Goal: Task Accomplishment & Management: Use online tool/utility

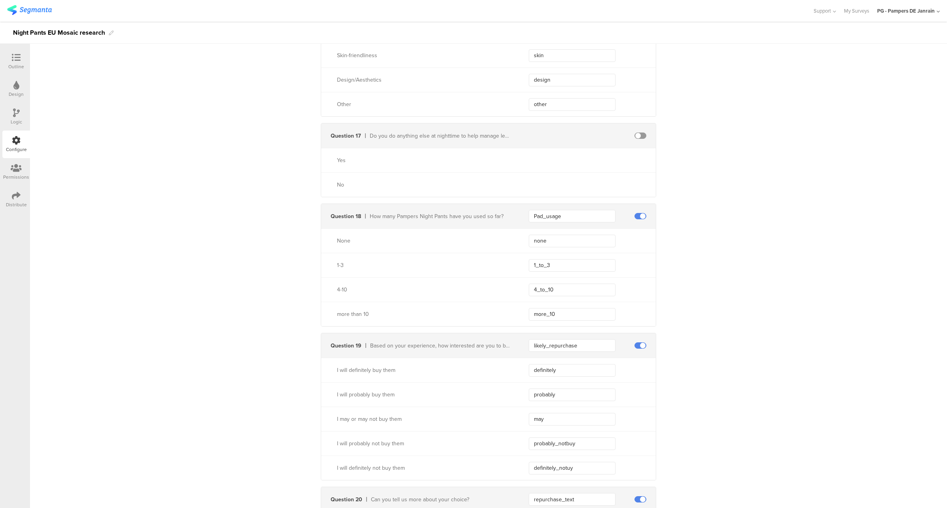
scroll to position [1973, 0]
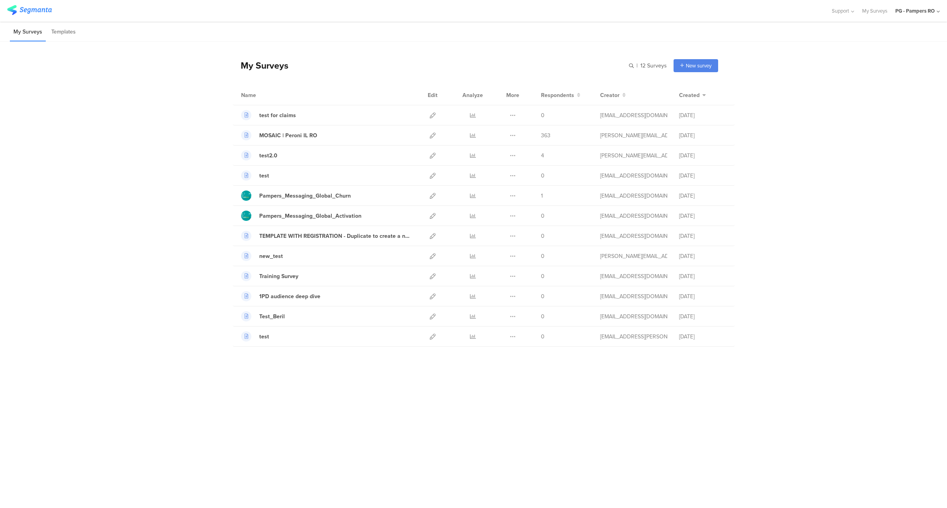
click at [920, 9] on div "PG - Pampers RO" at bounding box center [915, 10] width 39 height 7
click at [883, 139] on span "PG - Pampers DE Janrain" at bounding box center [876, 135] width 55 height 7
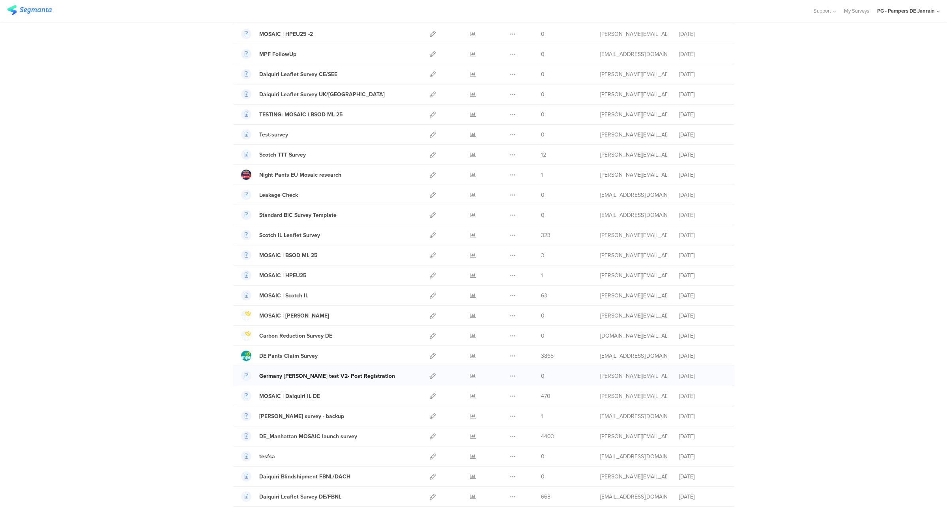
scroll to position [99, 0]
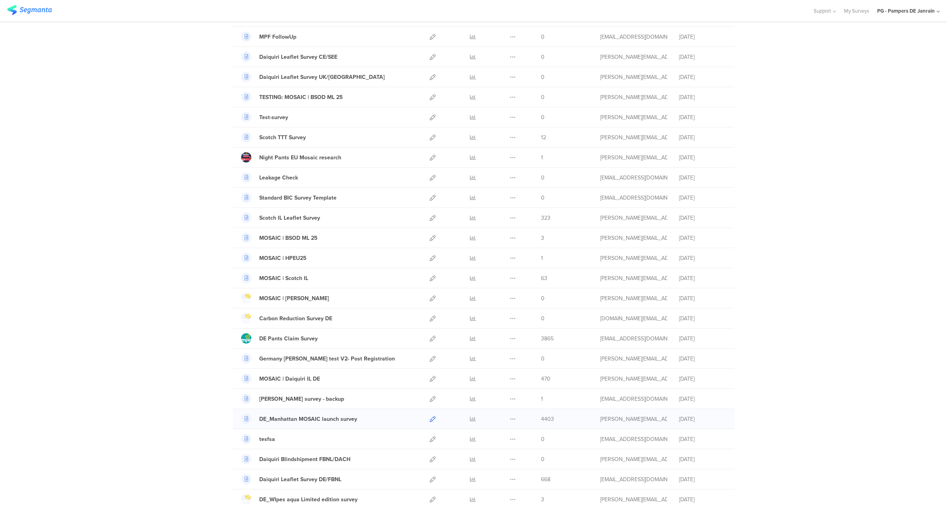
click at [430, 422] on icon at bounding box center [433, 419] width 6 height 6
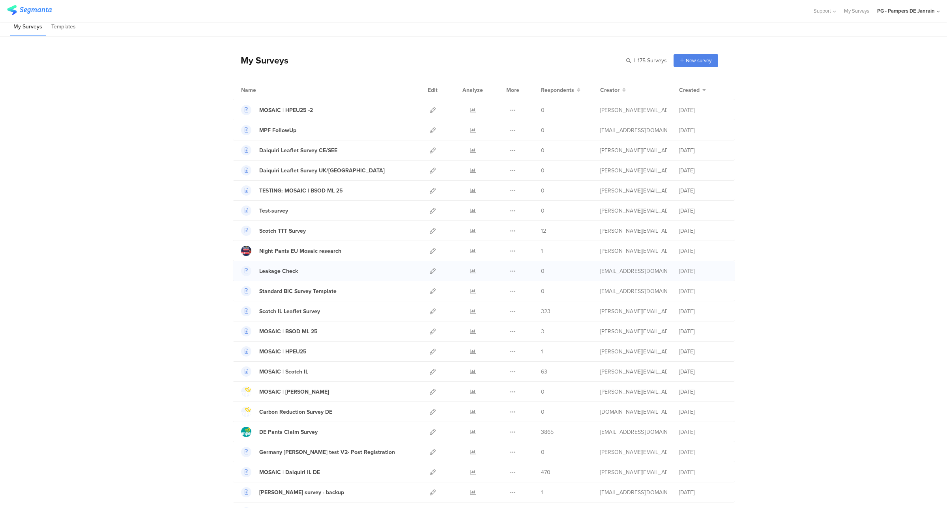
scroll to position [0, 0]
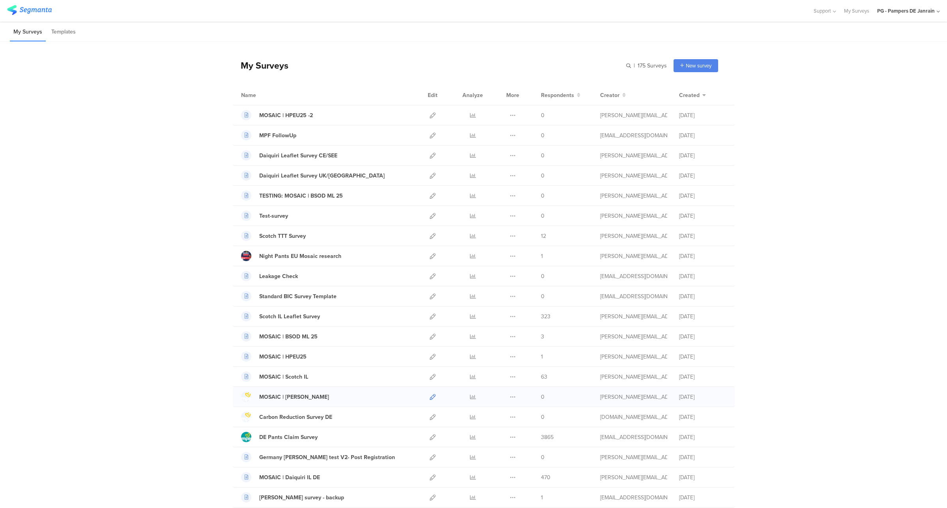
click at [430, 398] on icon at bounding box center [433, 397] width 6 height 6
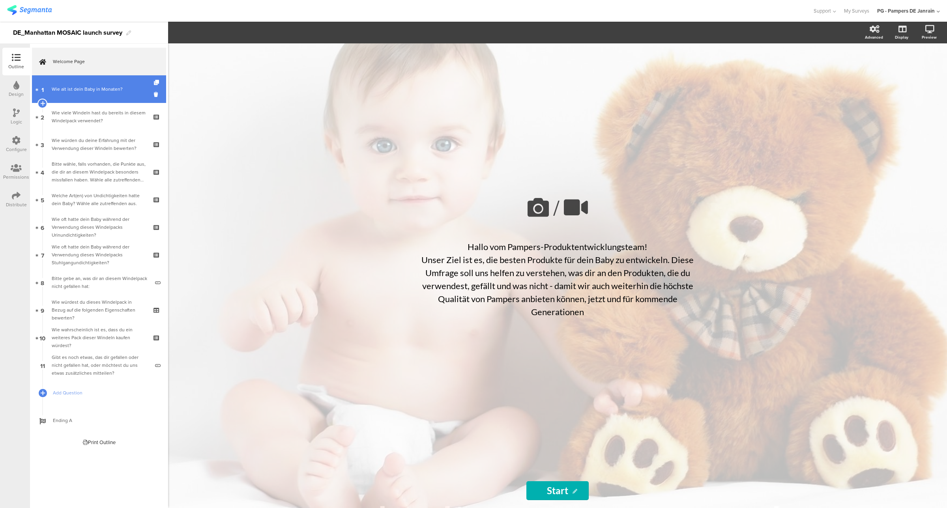
click at [99, 92] on div "Wie alt ist dein Baby in Monaten?" at bounding box center [100, 89] width 97 height 8
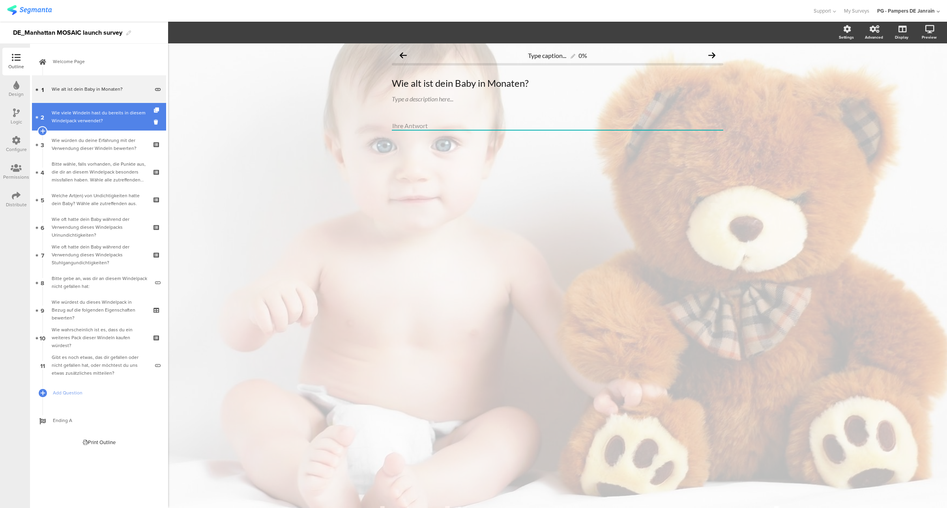
click at [101, 125] on link "2 Wie viele Windeln hast du bereits in diesem Windelpack verwendet?" at bounding box center [99, 117] width 134 height 28
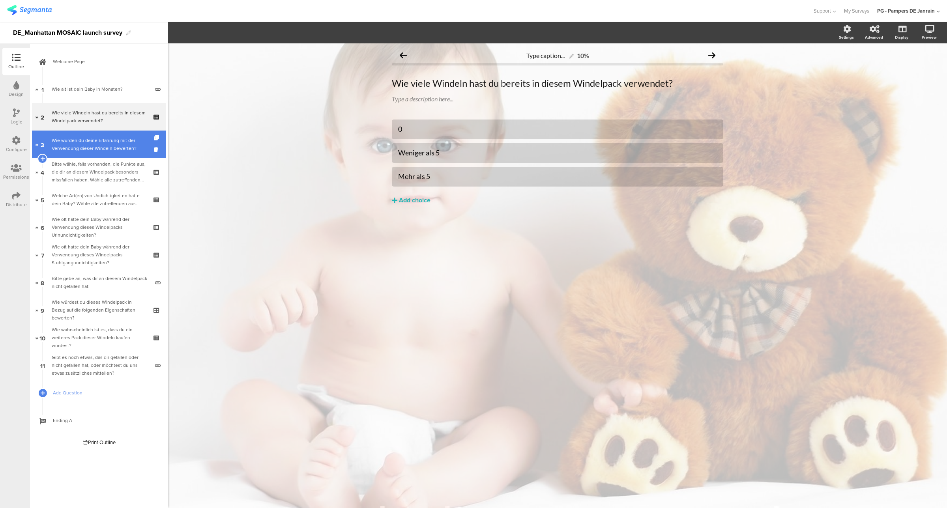
click at [103, 156] on link "3 Wie würden du deine Erfahrung mit der Verwendung dieser Windeln bewerten?" at bounding box center [99, 145] width 134 height 28
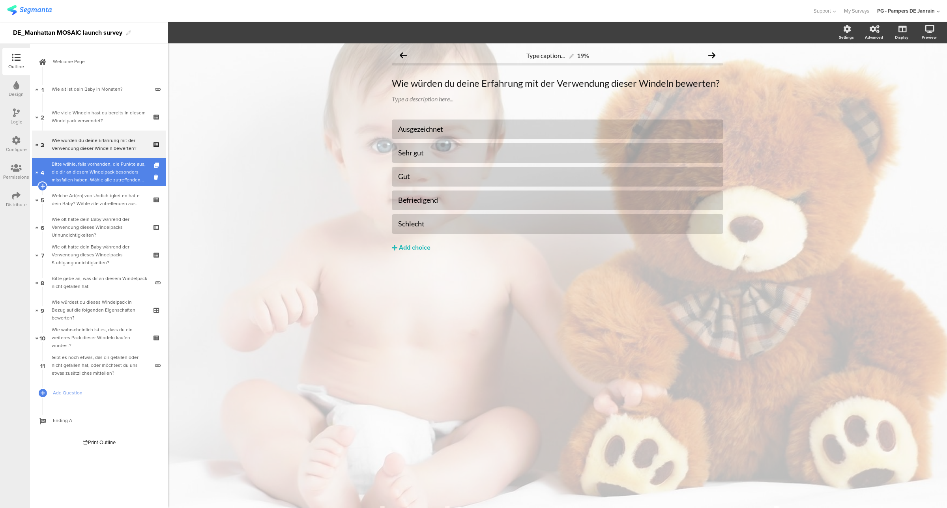
click at [108, 178] on div "Bitte wähle, falls vorhanden, die Punkte aus, die dir an diesem Windelpack beso…" at bounding box center [99, 172] width 94 height 24
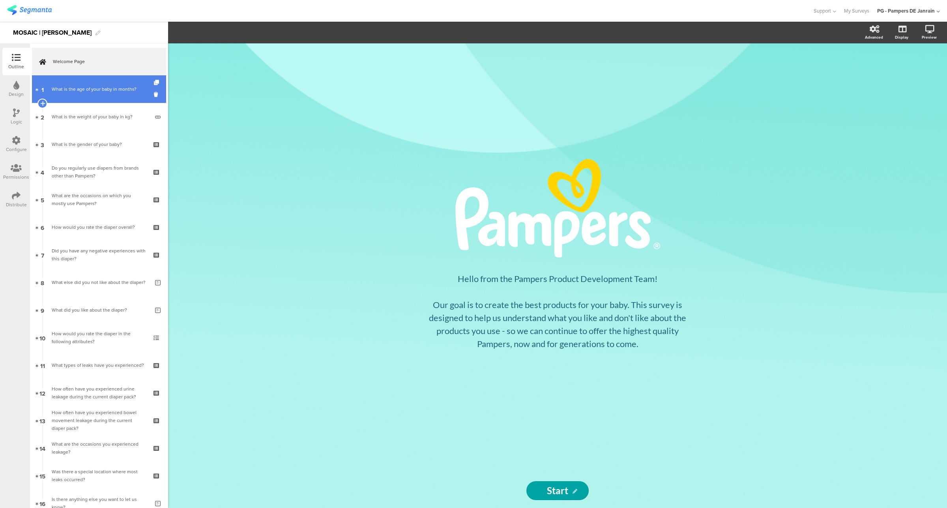
click at [65, 92] on div "What is the age of your baby in months?" at bounding box center [100, 89] width 97 height 8
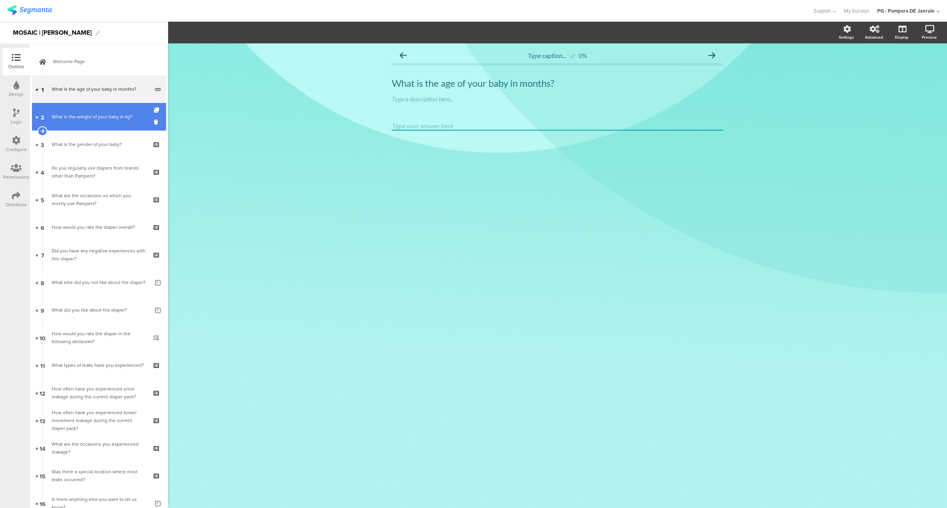
click at [61, 120] on div "What is the weight of your baby in kg?" at bounding box center [100, 117] width 97 height 8
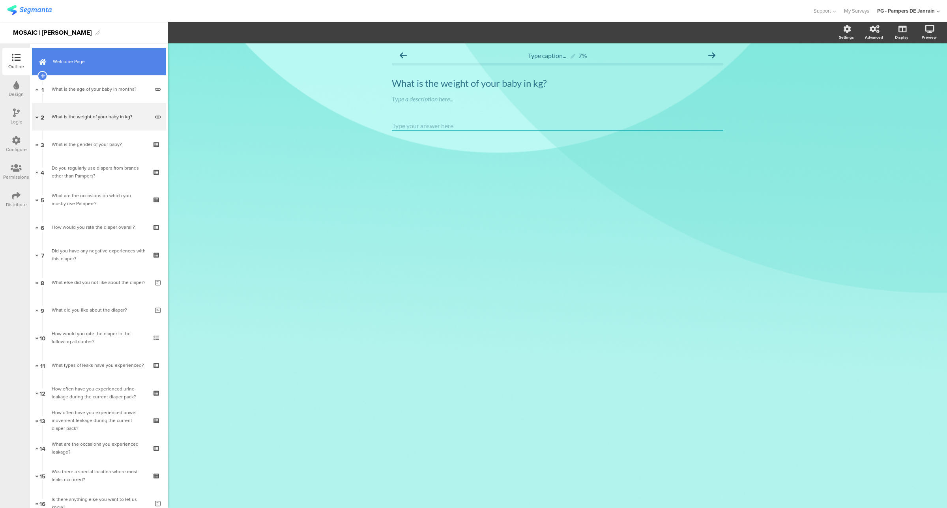
click at [79, 69] on link "Welcome Page" at bounding box center [99, 62] width 134 height 28
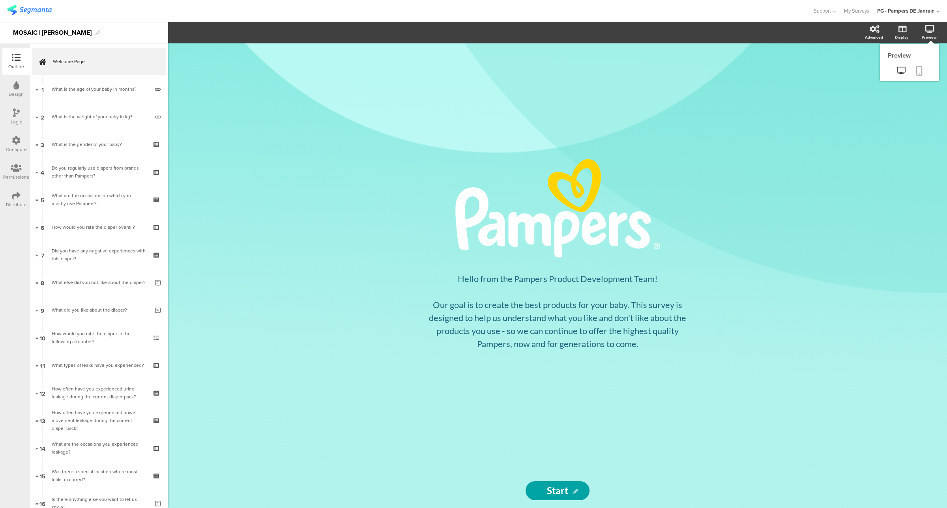
click at [920, 67] on icon at bounding box center [919, 71] width 6 height 10
